Goal: Information Seeking & Learning: Find specific fact

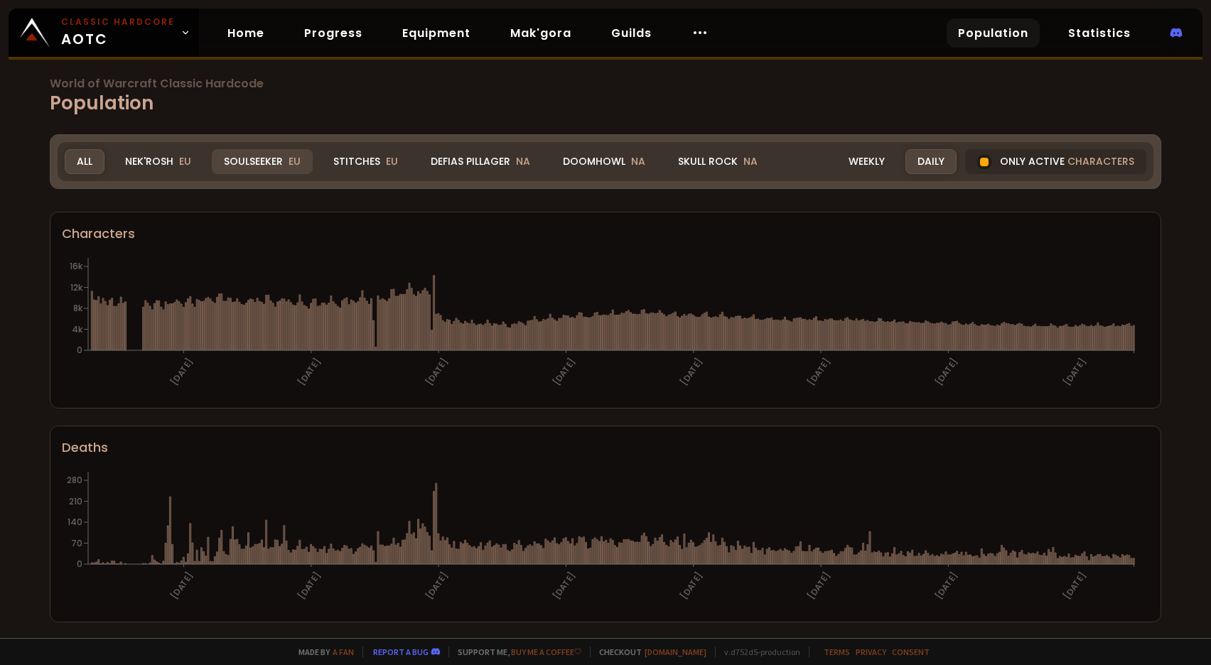
click at [256, 158] on div "Soulseeker EU" at bounding box center [262, 161] width 101 height 25
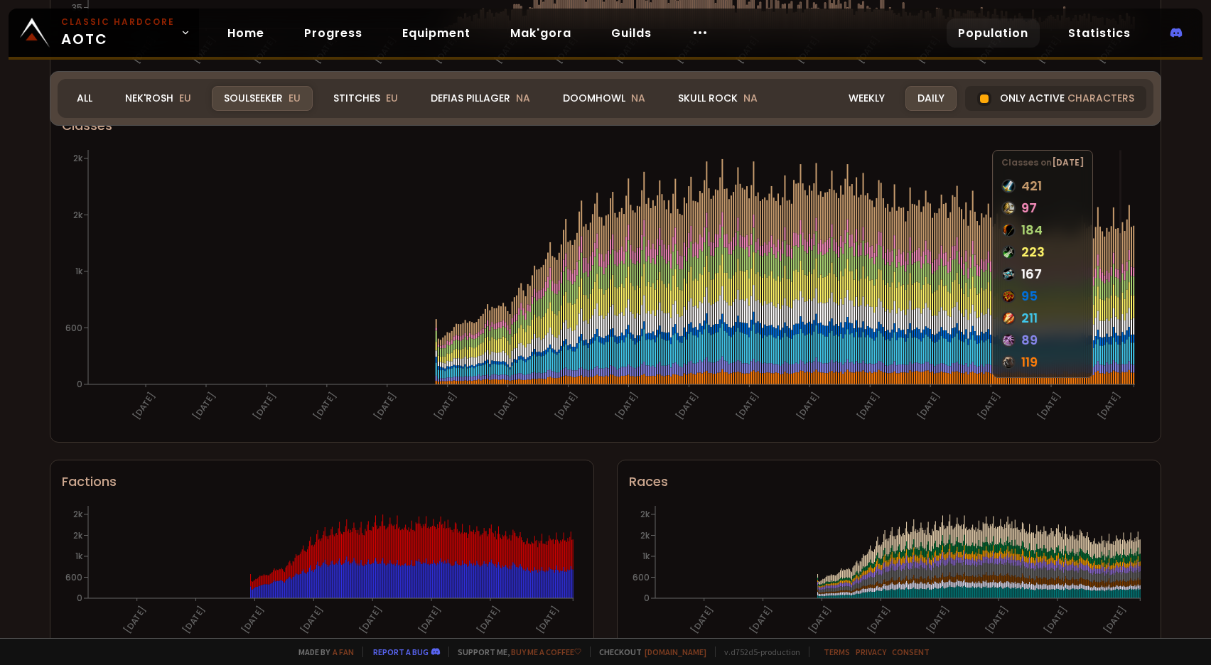
scroll to position [713, 0]
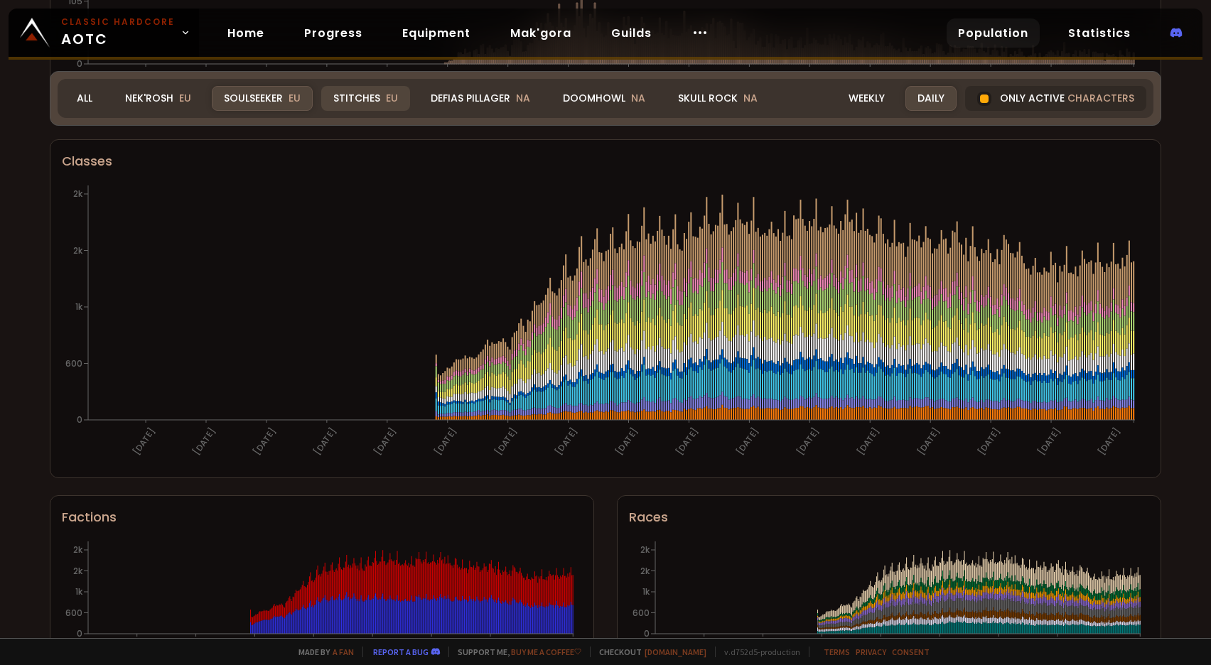
click at [371, 97] on div "Stitches EU" at bounding box center [365, 98] width 89 height 25
click at [363, 96] on div "Stitches EU" at bounding box center [365, 98] width 89 height 25
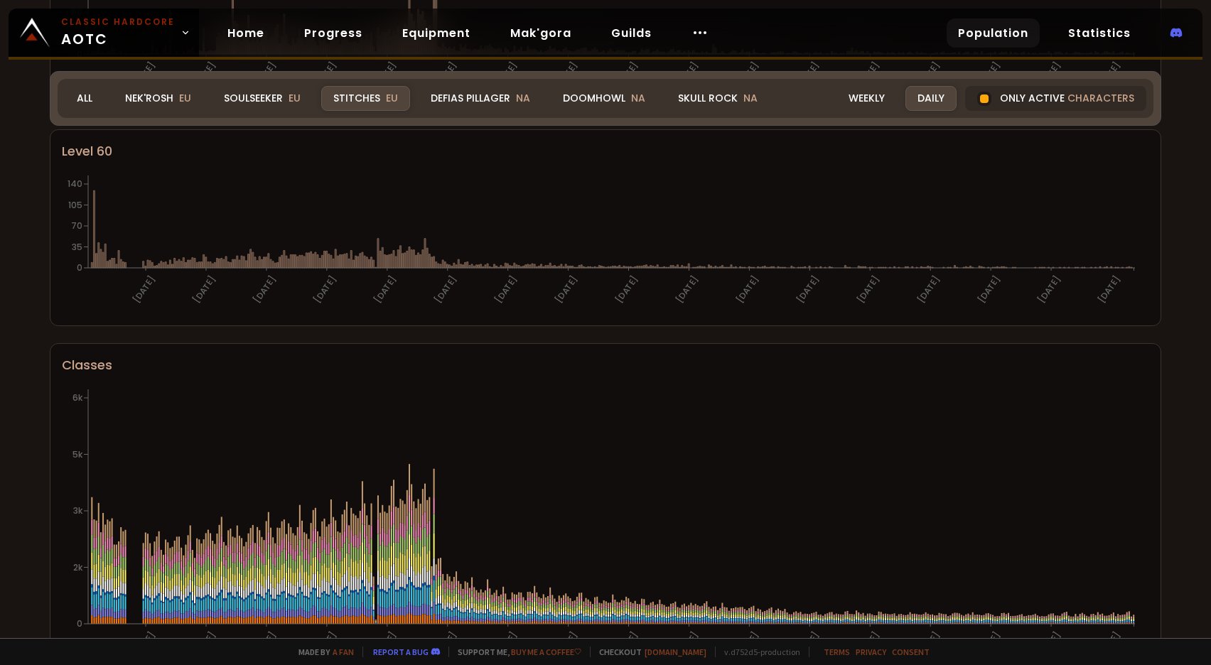
scroll to position [429, 0]
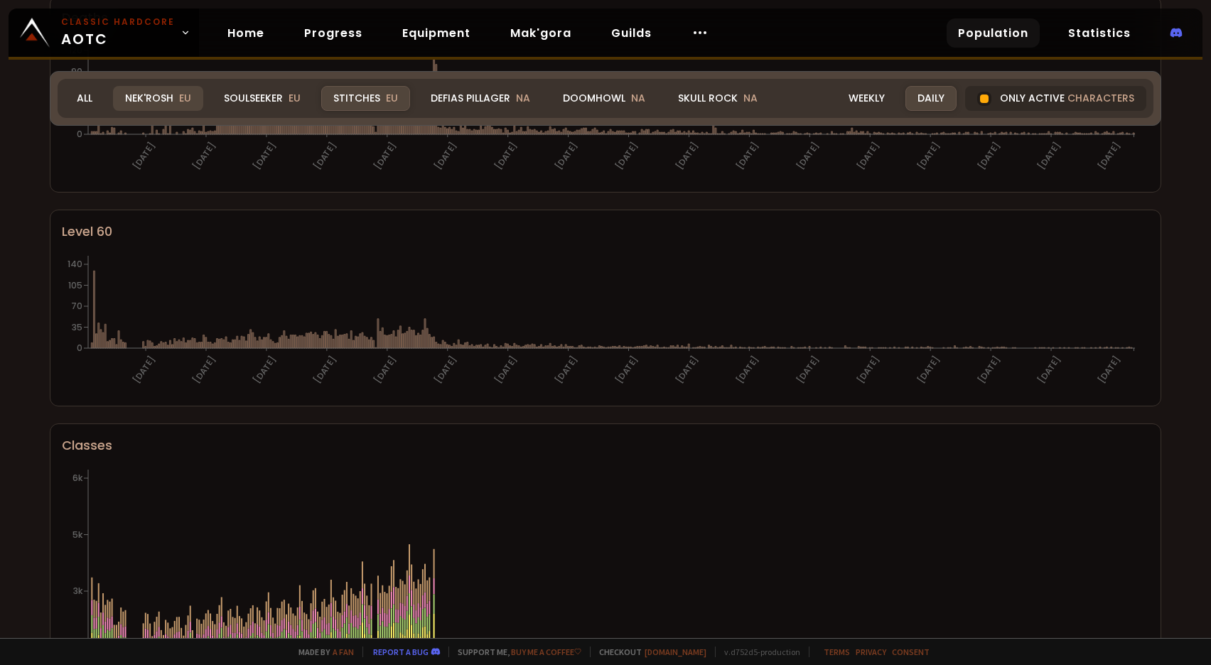
click at [177, 102] on div "Nek'Rosh EU" at bounding box center [158, 98] width 90 height 25
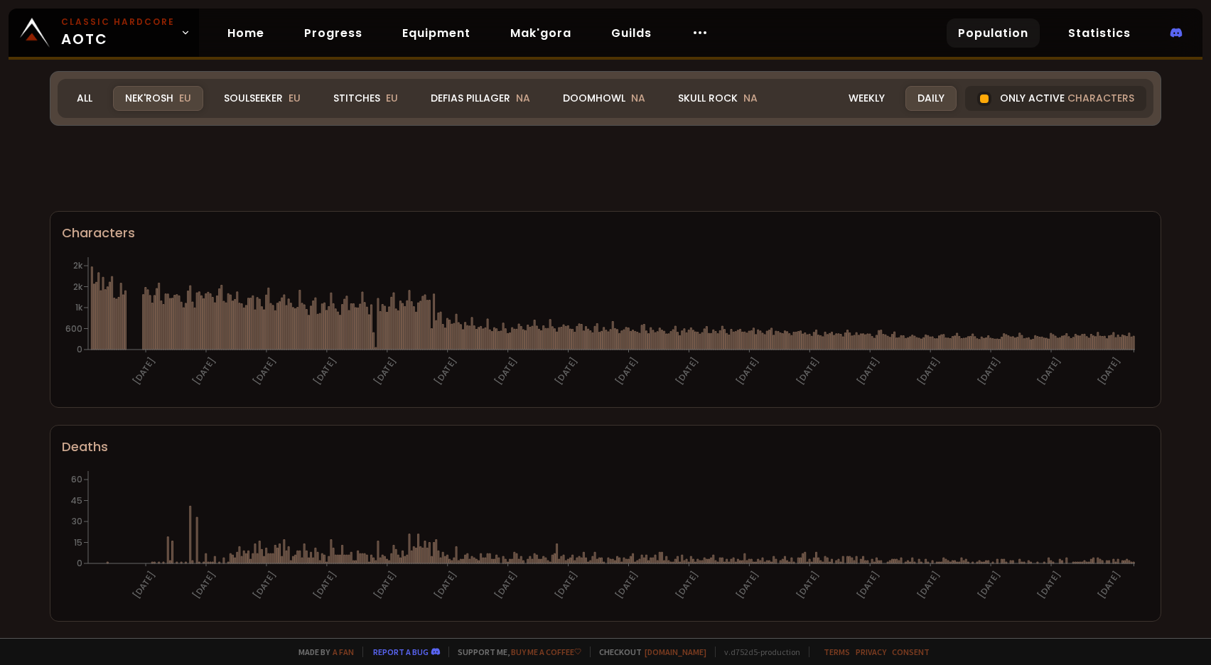
scroll to position [287, 0]
